Goal: Obtain resource: Download file/media

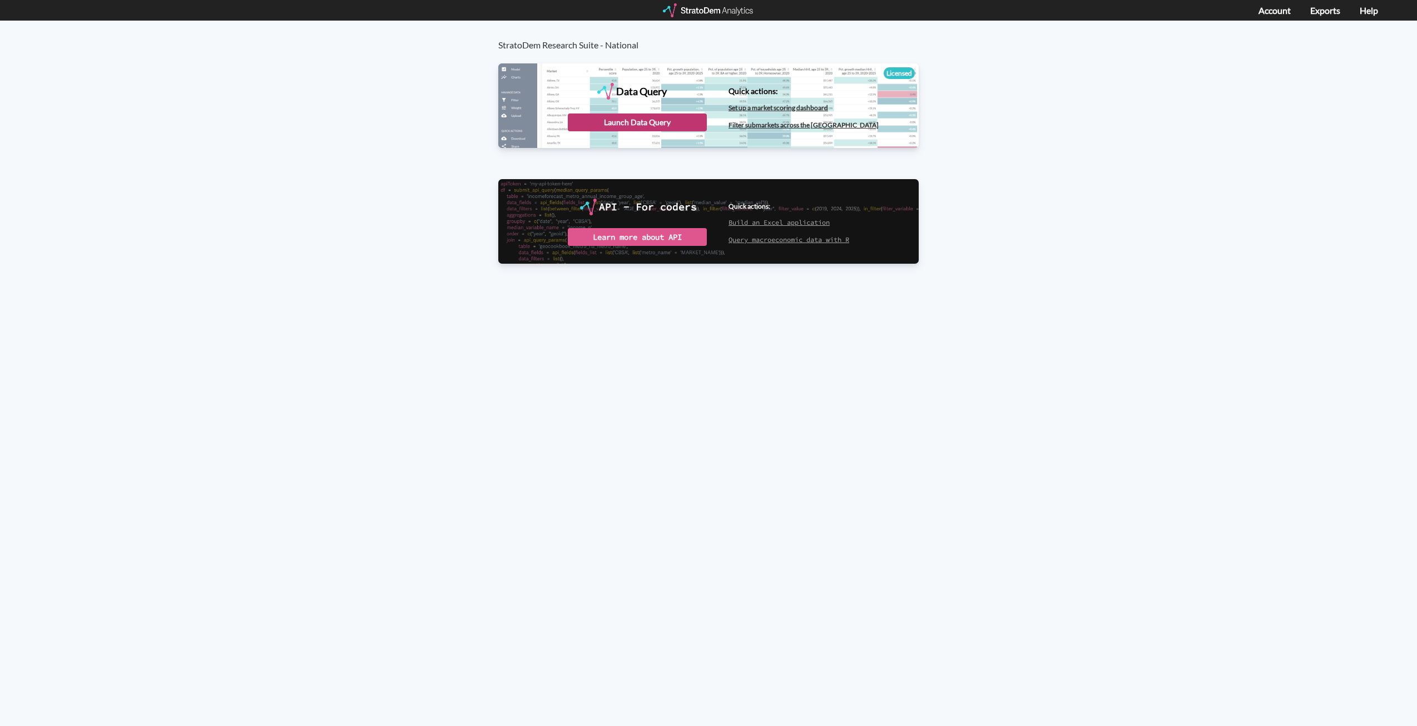
click at [627, 122] on div "Launch Data Query" at bounding box center [637, 122] width 139 height 18
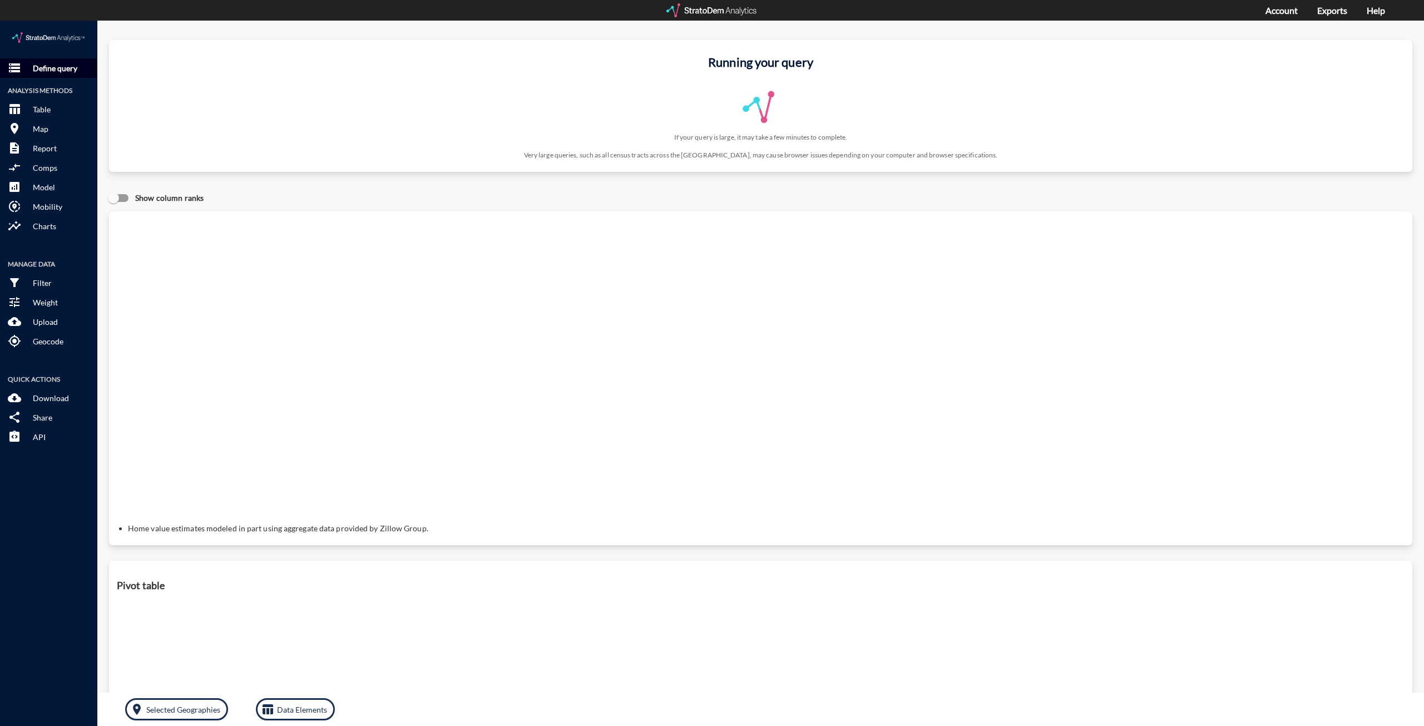
click p "Define query"
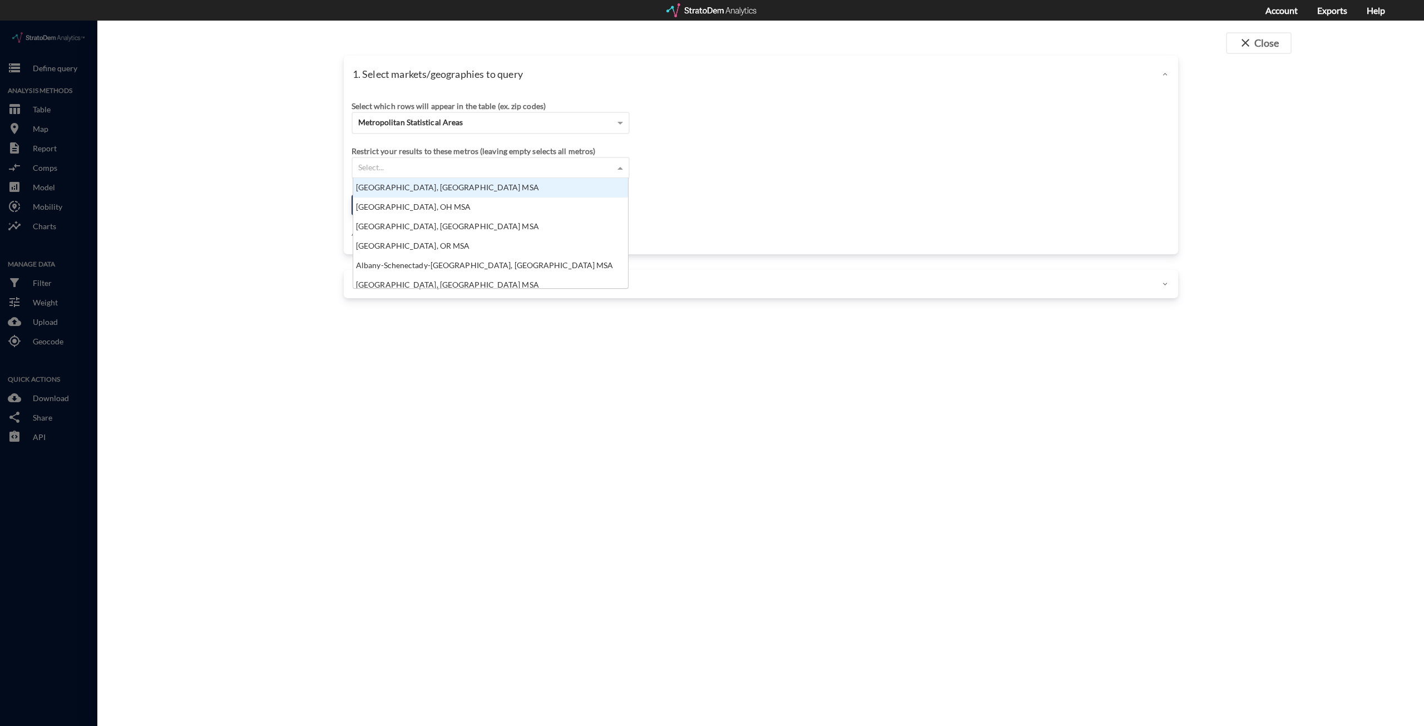
click div "Select..."
click span "Metropolitan Statistical Areas"
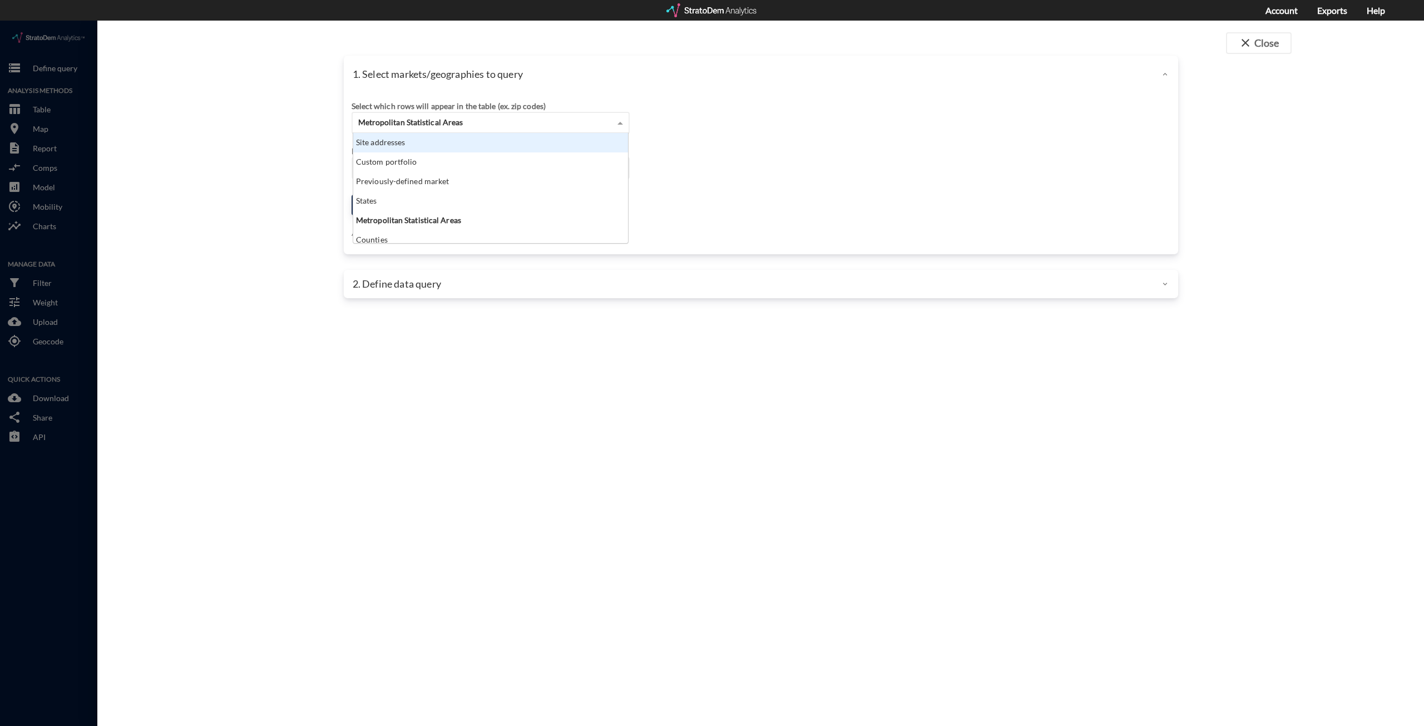
click div "Site addresses"
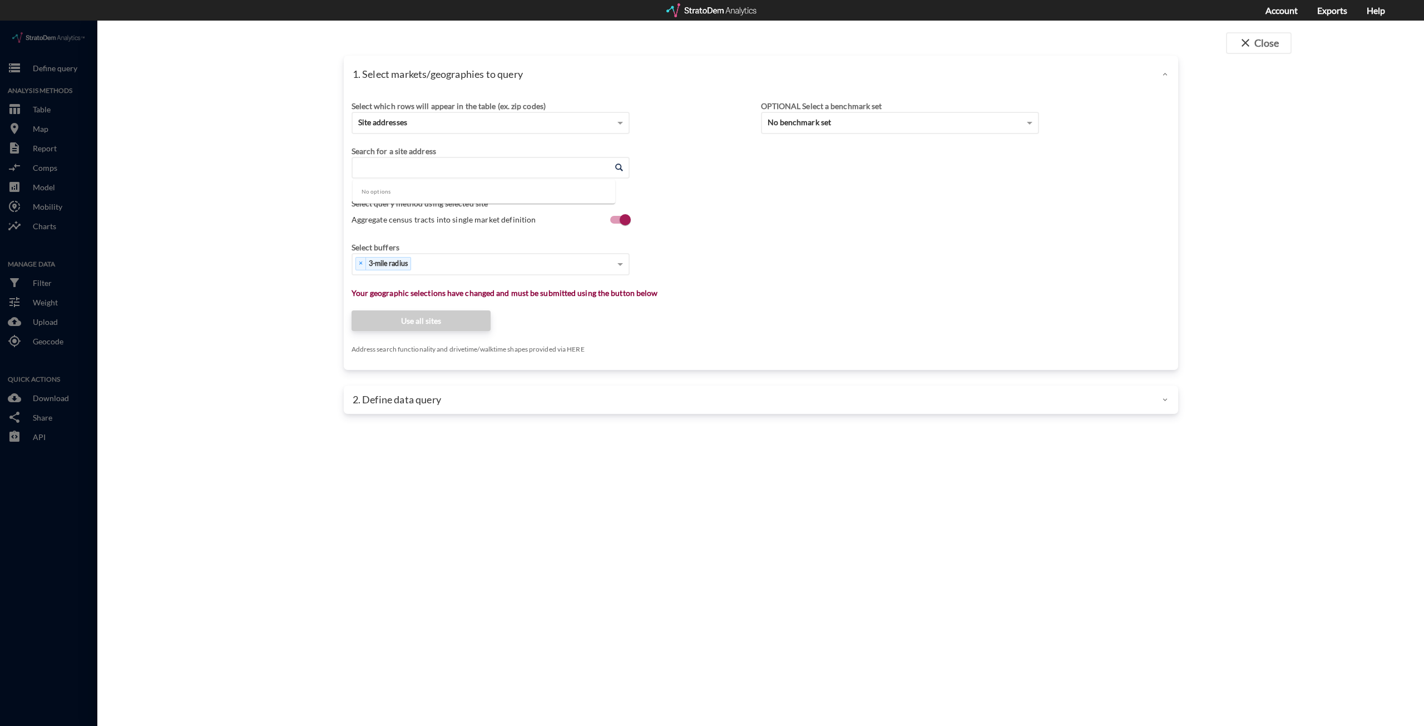
click input "Enter an address"
paste input "566 Davis Rd, Stockbridge, GA 30281"
click li "566 Davis Rd, Stockbridge, Georgia"
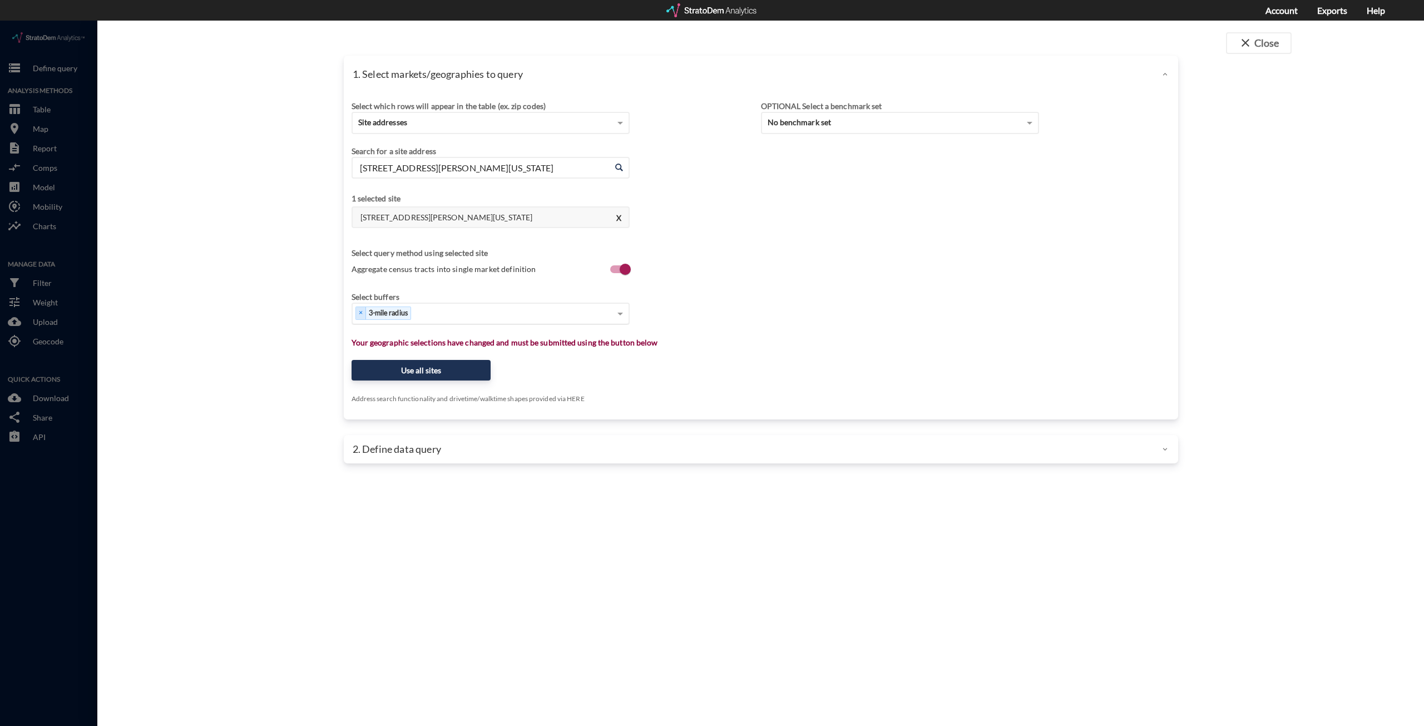
type input "566 Davis Rd, Stockbridge, Georgia"
click div "Select..."
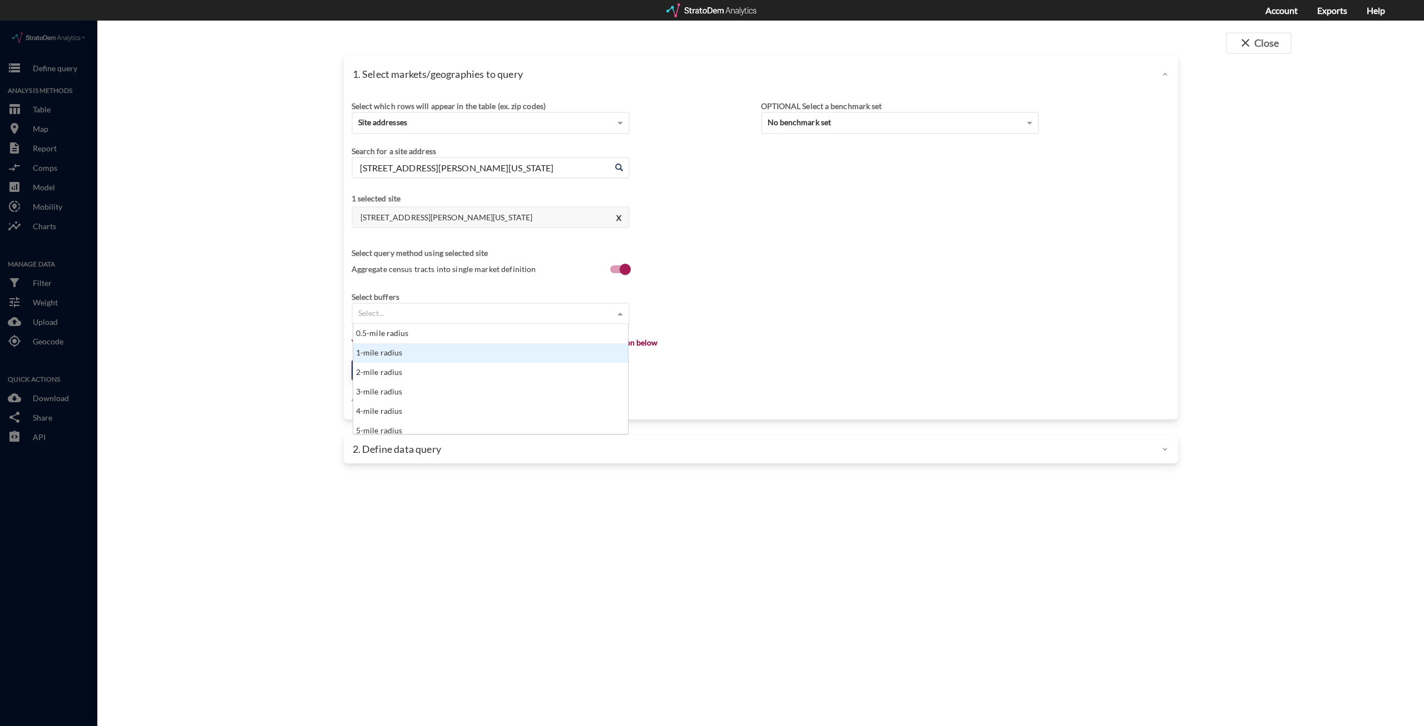
click div "1-mile radius"
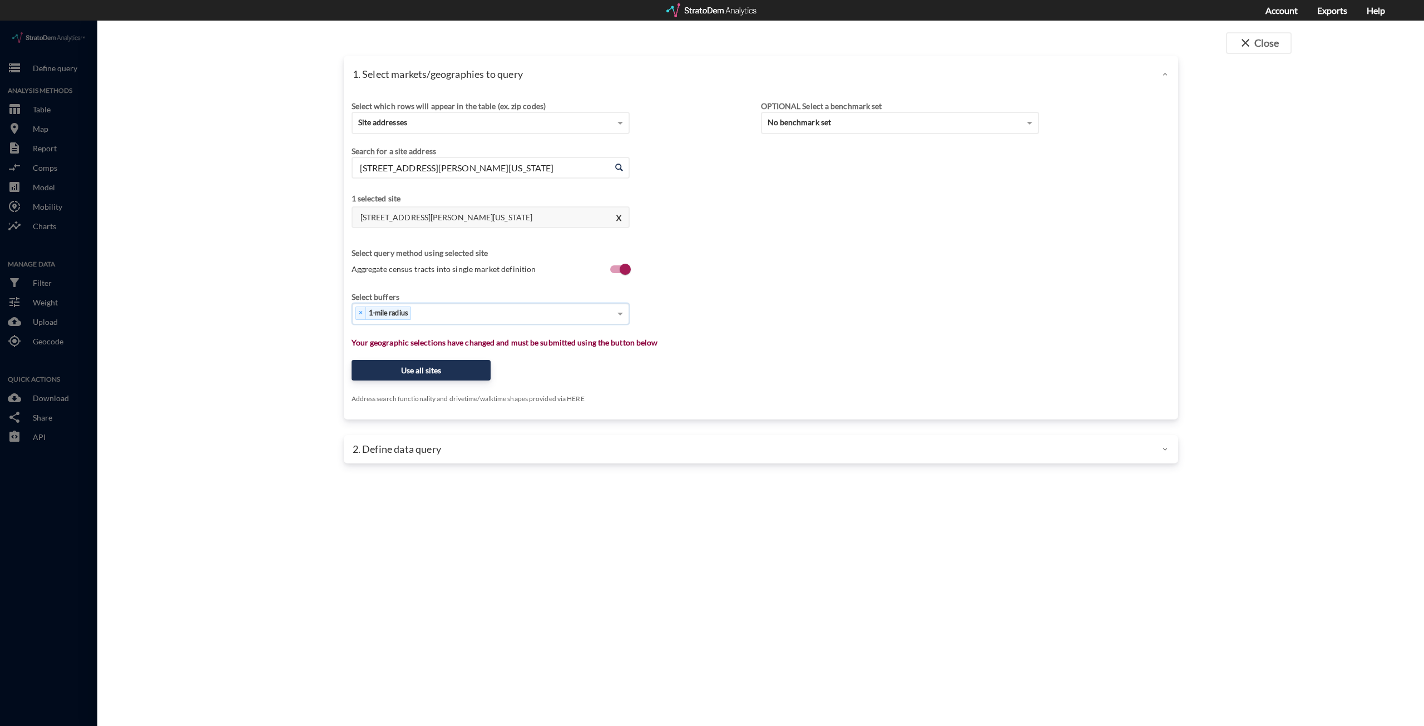
click div "× 1-mile radius"
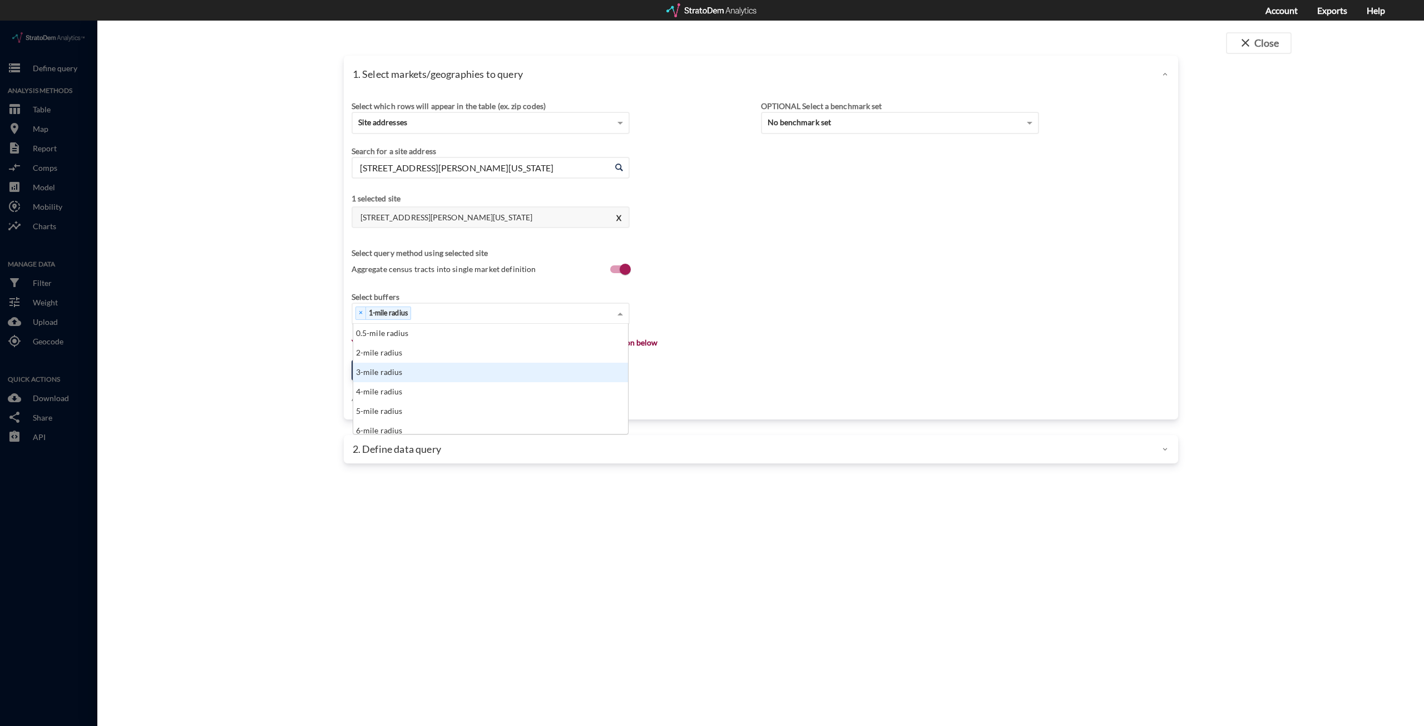
click div "3-mile radius"
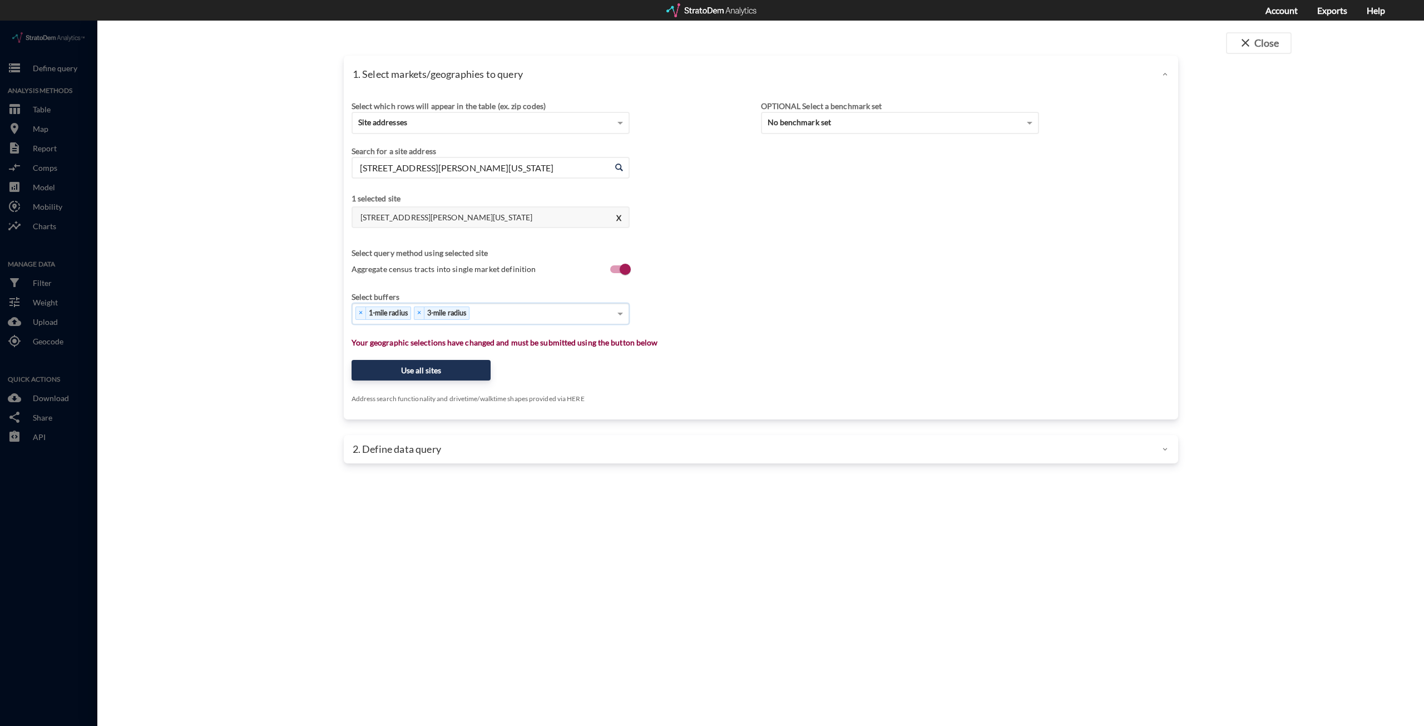
click div "× 1-mile radius × 3-mile radius"
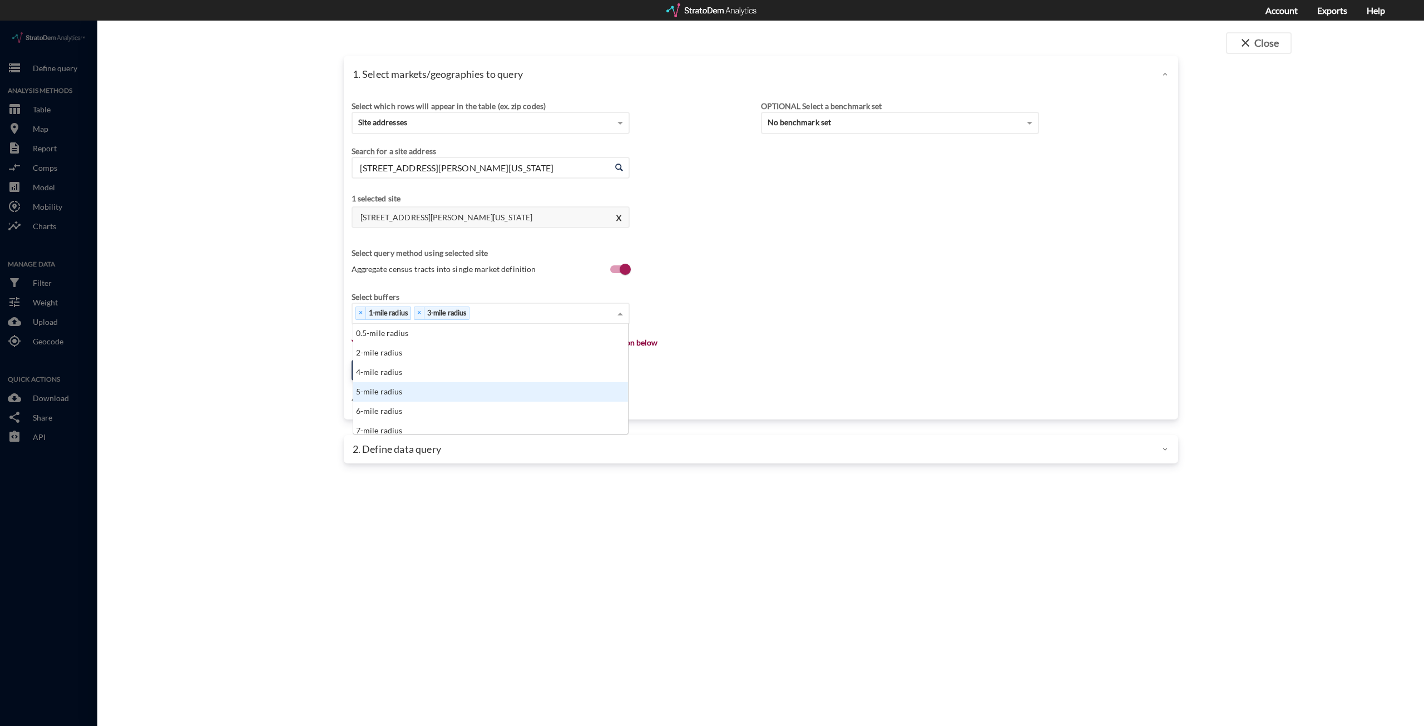
click div "5-mile radius"
click div "× 1-mile radius × 3-mile radius × 5-mile radius"
click div "10-mile radius"
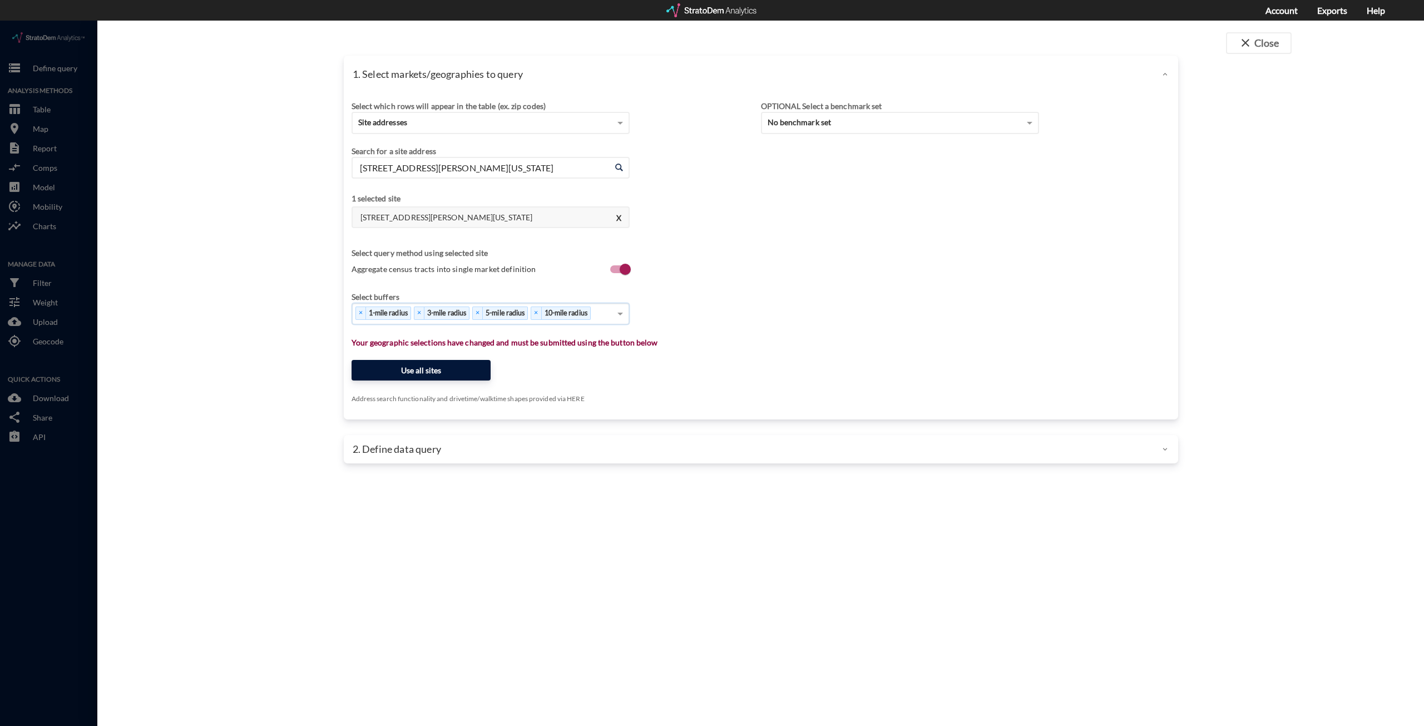
click button "Use all sites"
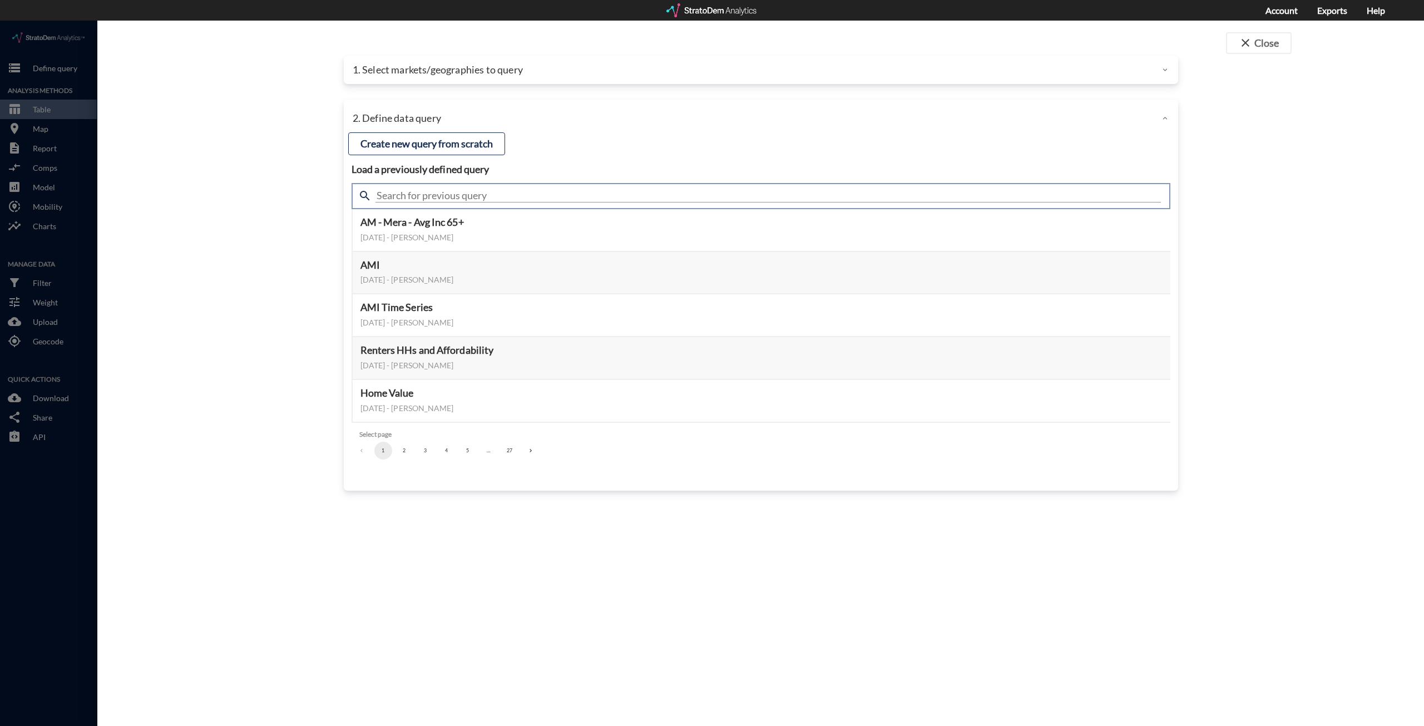
click input "text"
type input "housing demand & meta"
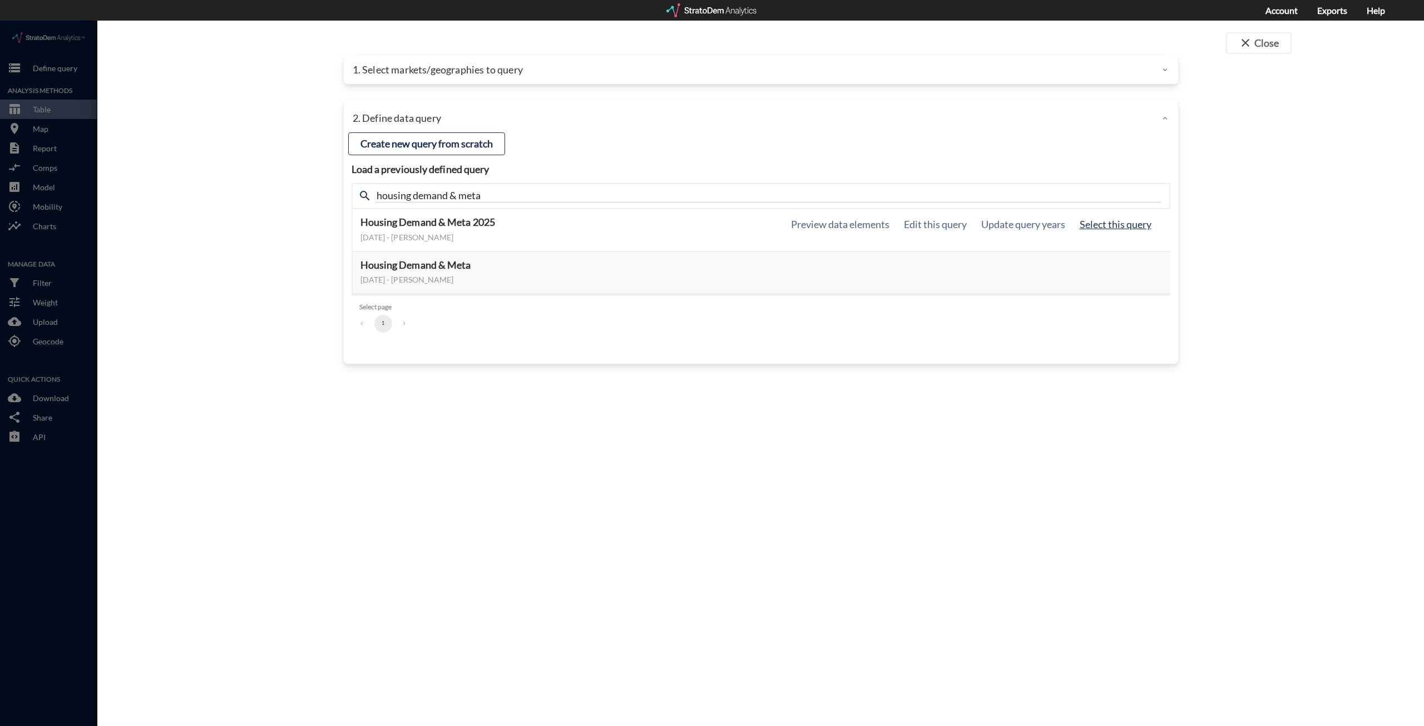
click button "Select this query"
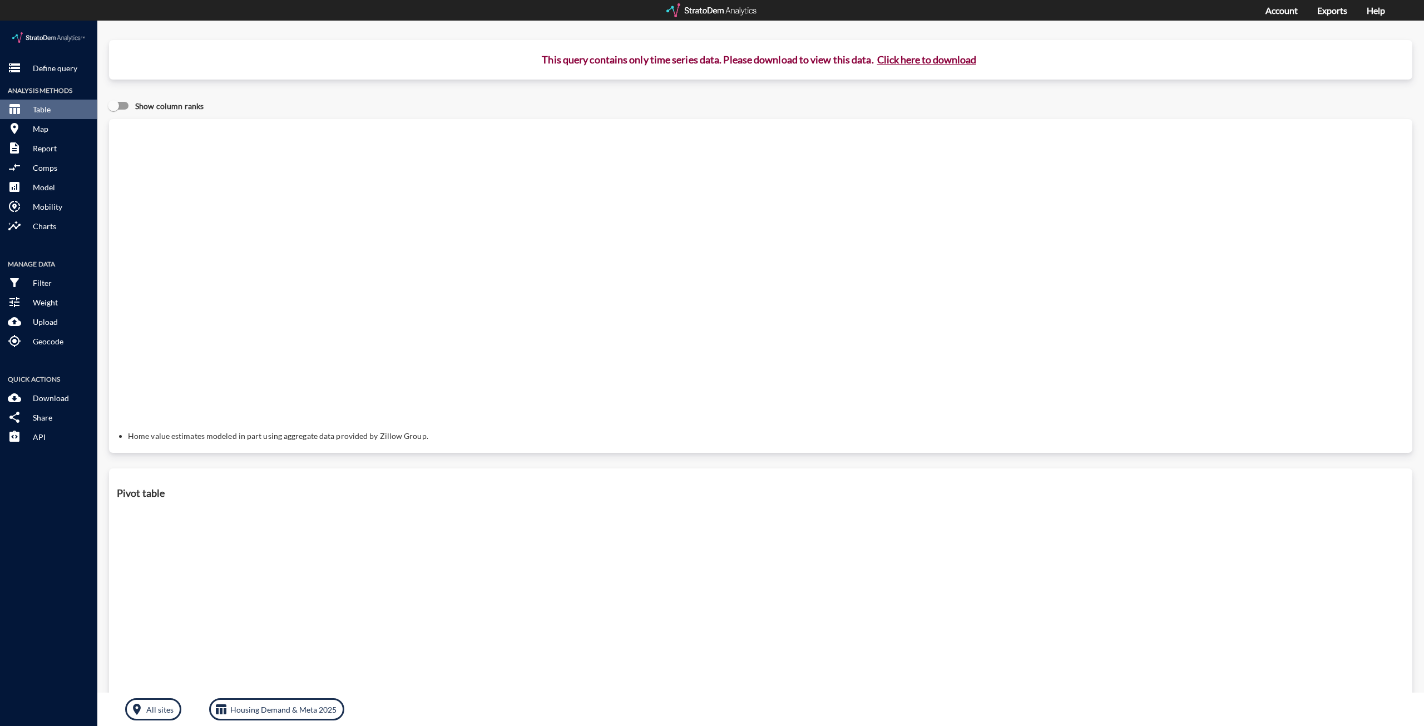
click button "Click here to download"
click link "Exports manager"
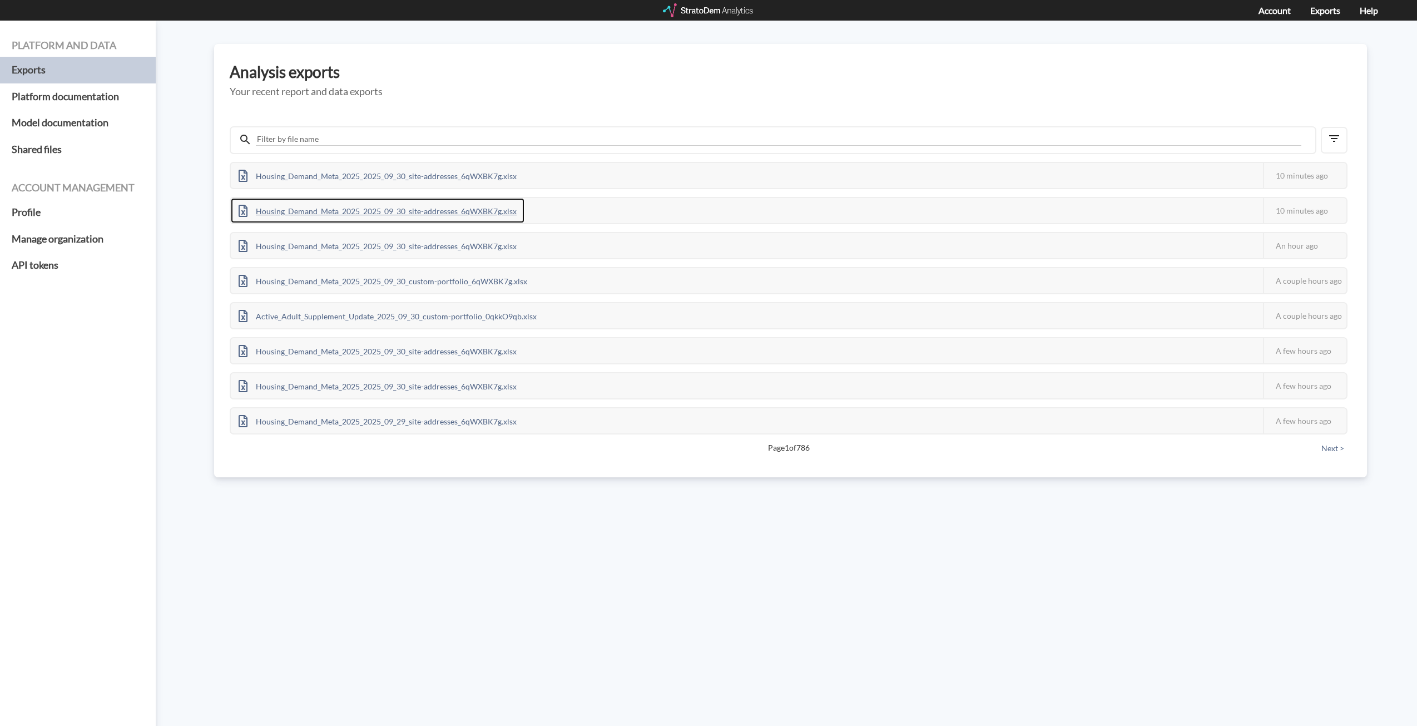
click at [494, 212] on div "Housing_Demand_Meta_2025_2025_09_30_site-addresses_6qWXBK7g.xlsx" at bounding box center [378, 210] width 294 height 25
